Goal: Transaction & Acquisition: Obtain resource

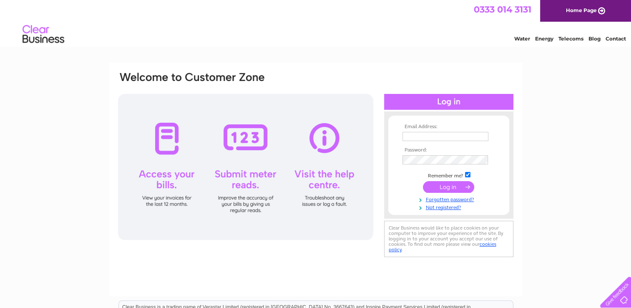
type input "[PERSON_NAME][EMAIL_ADDRESS][DOMAIN_NAME]"
click at [444, 187] on input "submit" at bounding box center [448, 187] width 51 height 12
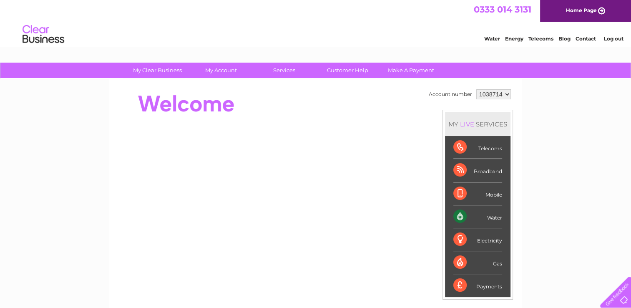
click at [461, 213] on div "Water" at bounding box center [478, 216] width 49 height 23
click at [454, 218] on div "Water" at bounding box center [478, 216] width 49 height 23
drag, startPoint x: 452, startPoint y: 218, endPoint x: 587, endPoint y: 169, distance: 143.4
click at [587, 169] on div "My Clear Business Login Details My Details My Preferences Link Account My Accou…" at bounding box center [315, 297] width 631 height 469
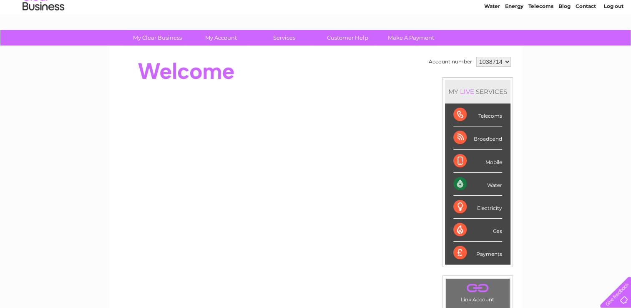
scroll to position [33, 0]
click at [470, 182] on div "Water" at bounding box center [478, 183] width 49 height 23
click at [606, 139] on div "My Clear Business Login Details My Details My Preferences Link Account My Accou…" at bounding box center [315, 264] width 631 height 469
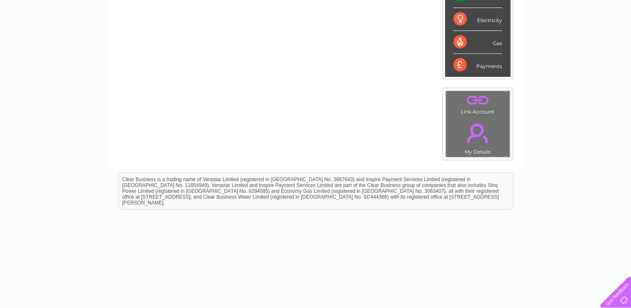
scroll to position [228, 0]
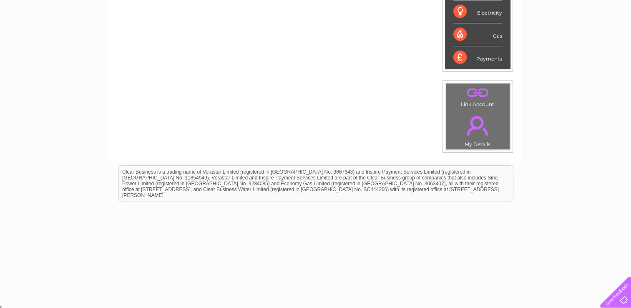
click at [606, 139] on div "My Clear Business Login Details My Details My Preferences Link Account My Accou…" at bounding box center [315, 69] width 631 height 469
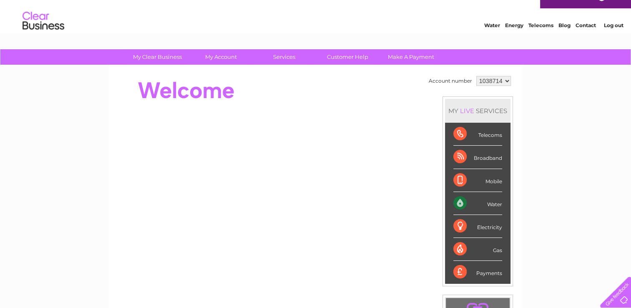
scroll to position [11, 0]
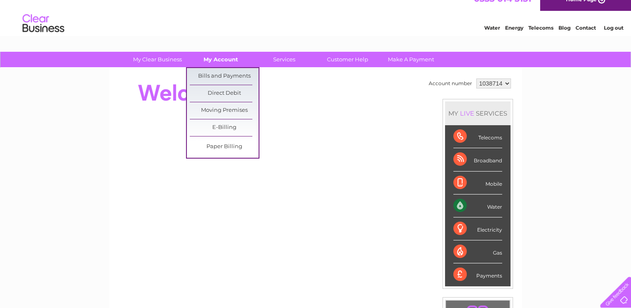
click at [232, 59] on link "My Account" at bounding box center [221, 59] width 69 height 15
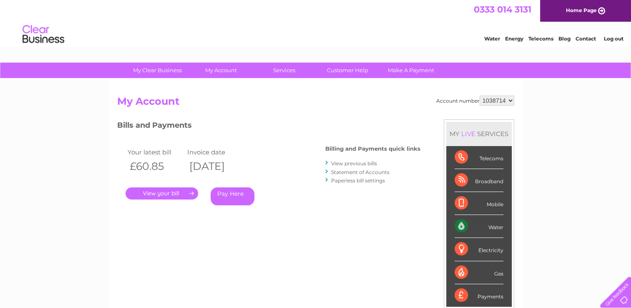
click at [158, 193] on link "." at bounding box center [162, 193] width 73 height 12
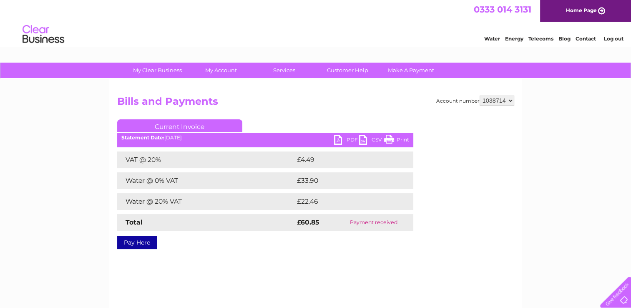
drag, startPoint x: 364, startPoint y: 229, endPoint x: 397, endPoint y: 261, distance: 45.8
click at [397, 261] on div "Account number 1038714 Bills and Payments Current Invoice PDF CSV Print VAT @ 2…" at bounding box center [315, 196] width 413 height 234
drag, startPoint x: 397, startPoint y: 261, endPoint x: 351, endPoint y: 260, distance: 46.7
click at [351, 260] on div "Account number 1038714 Bills and Payments Current Invoice PDF CSV Print VAT @ 2…" at bounding box center [315, 196] width 413 height 234
click at [215, 252] on div "Account number 1038714 Bills and Payments Current Invoice PDF CSV Print VAT @ 2…" at bounding box center [315, 196] width 413 height 234
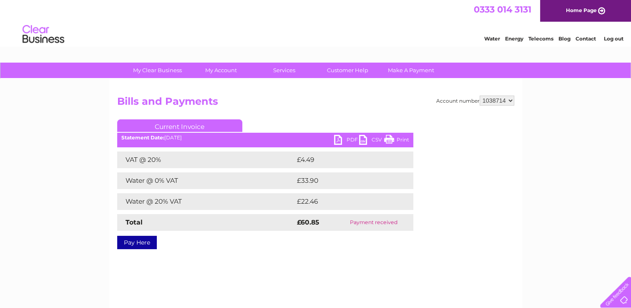
click at [363, 139] on link "CSV" at bounding box center [371, 141] width 25 height 12
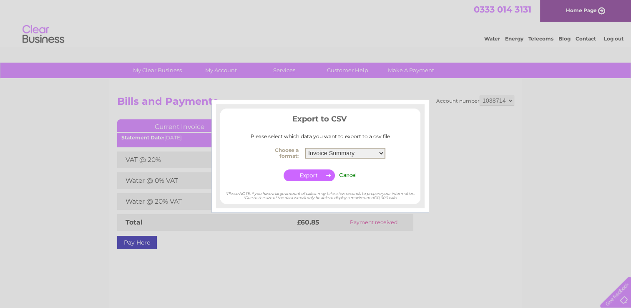
click at [379, 153] on select "Invoice Summary Service Charge Summary" at bounding box center [345, 153] width 81 height 11
click at [305, 148] on select "Invoice Summary Service Charge Summary" at bounding box center [345, 153] width 81 height 11
click at [317, 175] on input "button" at bounding box center [309, 175] width 51 height 12
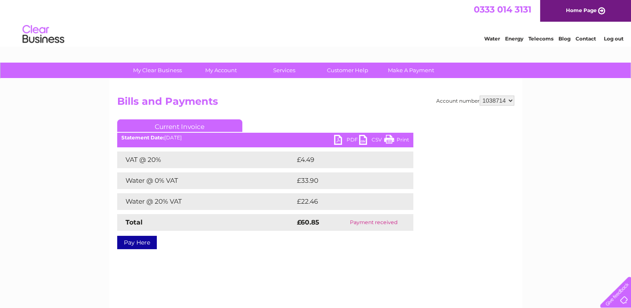
click at [269, 3] on div "0333 014 3131 Home Page" at bounding box center [315, 11] width 631 height 22
click at [334, 141] on link "PDF" at bounding box center [346, 141] width 25 height 12
click at [614, 37] on link "Log out" at bounding box center [614, 38] width 20 height 6
